Goal: Task Accomplishment & Management: Manage account settings

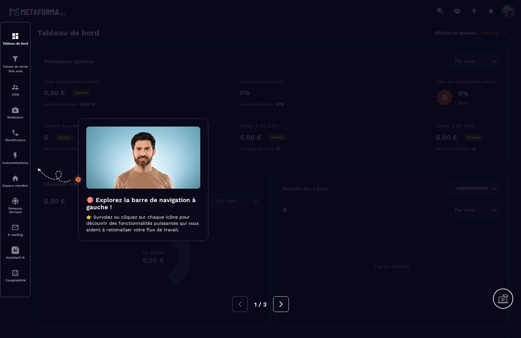
click at [390, 45] on div at bounding box center [260, 169] width 521 height 338
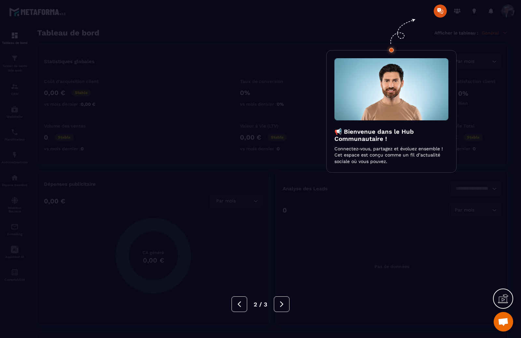
scroll to position [12, 0]
click at [371, 227] on div at bounding box center [260, 169] width 521 height 338
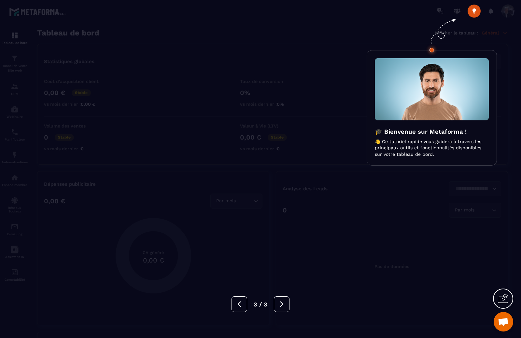
click at [372, 216] on div at bounding box center [260, 169] width 521 height 338
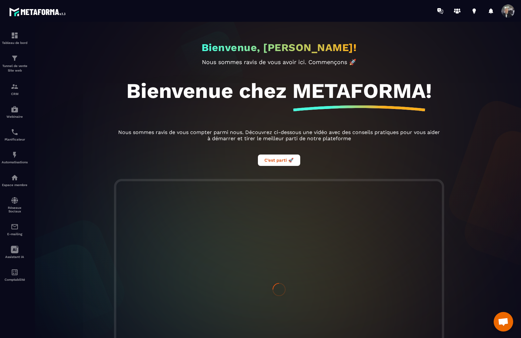
click at [509, 12] on span at bounding box center [507, 11] width 13 height 13
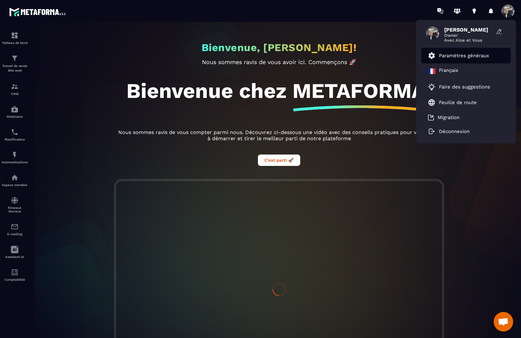
click at [445, 53] on p "Paramètres généraux" at bounding box center [464, 56] width 50 height 6
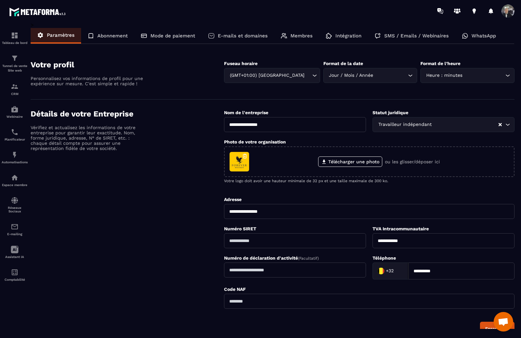
click at [231, 33] on p "E-mails et domaines" at bounding box center [243, 36] width 50 height 6
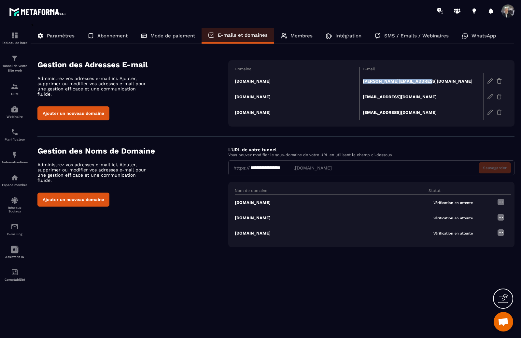
drag, startPoint x: 421, startPoint y: 81, endPoint x: 363, endPoint y: 81, distance: 57.3
click at [363, 81] on td "[PERSON_NAME][EMAIL_ADDRESS][DOMAIN_NAME]" at bounding box center [421, 81] width 124 height 16
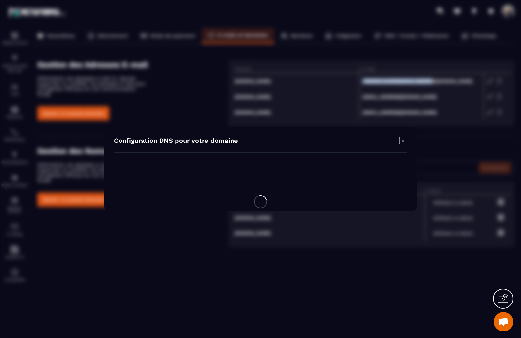
copy td "[PERSON_NAME][EMAIL_ADDRESS][DOMAIN_NAME]"
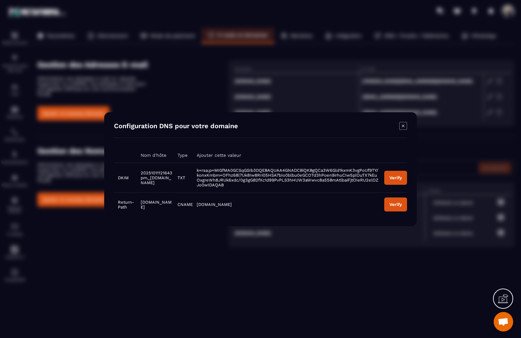
click at [402, 128] on icon "Modal window" at bounding box center [403, 126] width 8 height 8
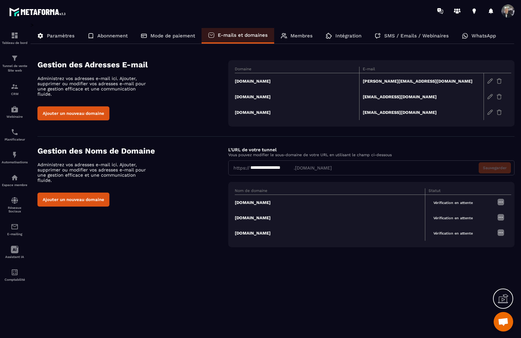
click at [489, 81] on img at bounding box center [490, 81] width 6 height 6
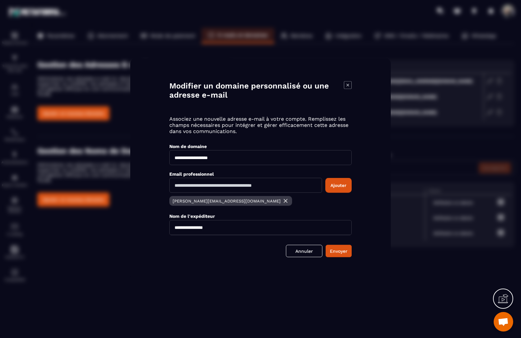
click at [226, 202] on p "[PERSON_NAME][EMAIL_ADDRESS][DOMAIN_NAME]" at bounding box center [227, 201] width 108 height 5
drag, startPoint x: 232, startPoint y: 201, endPoint x: 170, endPoint y: 200, distance: 61.9
click at [170, 200] on div "[PERSON_NAME][EMAIL_ADDRESS][DOMAIN_NAME]" at bounding box center [230, 201] width 123 height 10
copy p "k"
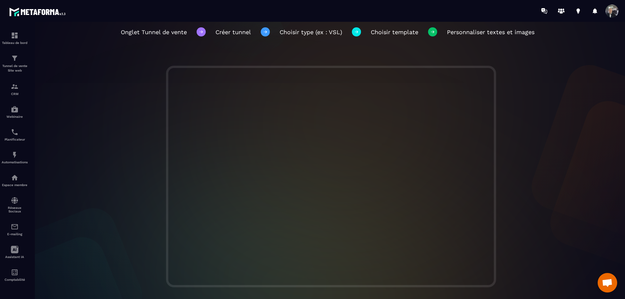
scroll to position [12, 0]
click at [530, 70] on div at bounding box center [331, 177] width 601 height 222
click at [96, 162] on div at bounding box center [331, 177] width 601 height 222
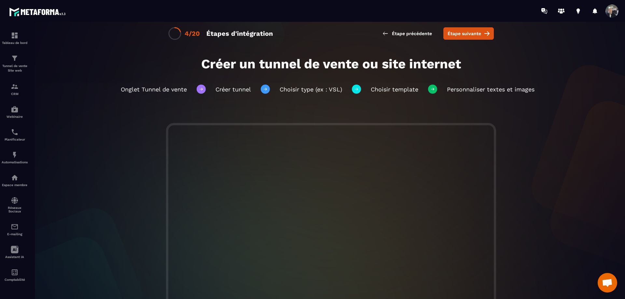
scroll to position [0, 0]
